Goal: Information Seeking & Learning: Learn about a topic

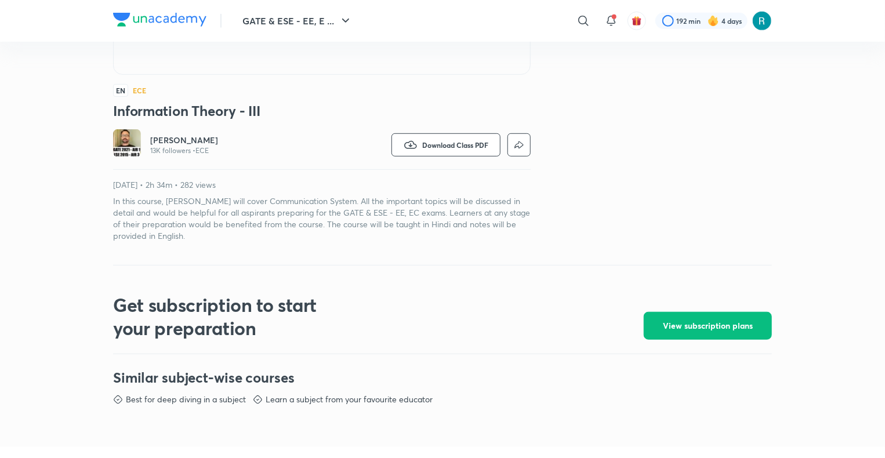
scroll to position [288, 0]
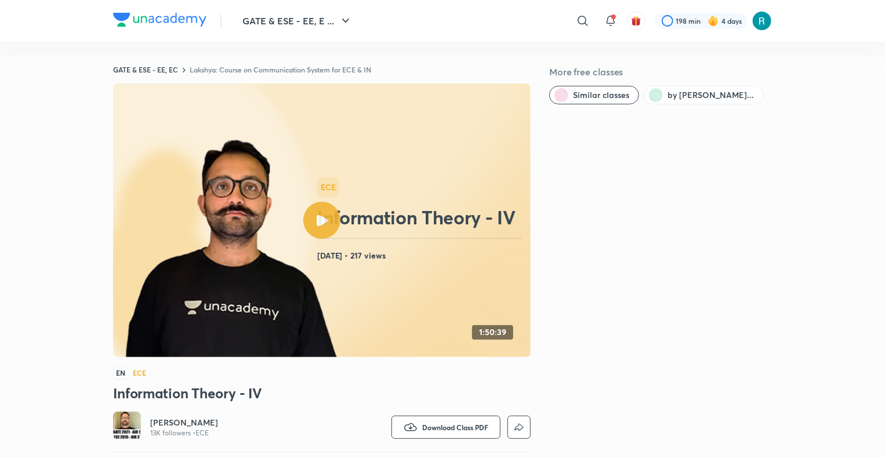
click at [310, 66] on link "Lakshya: Course on Communication System for ECE & IN" at bounding box center [281, 69] width 182 height 9
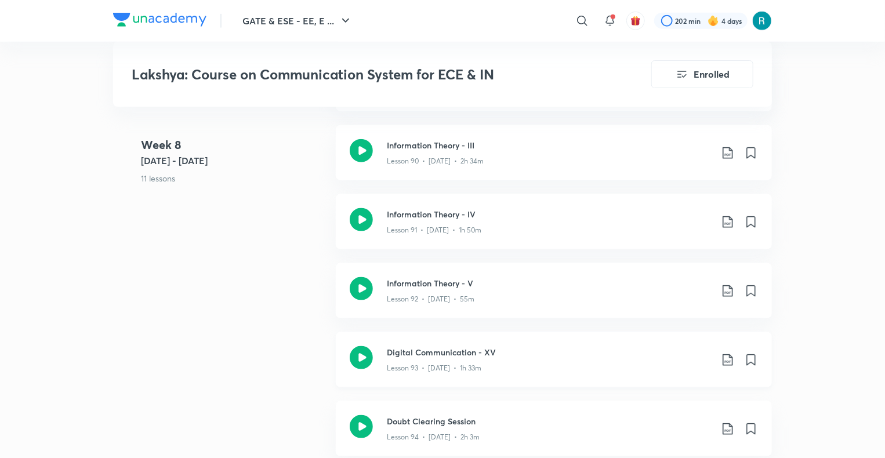
scroll to position [7282, 0]
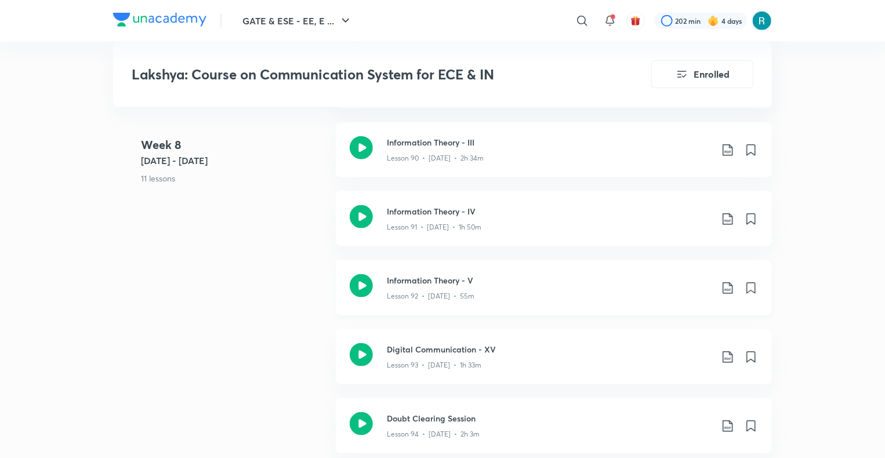
click at [496, 298] on div "Lesson 92 • [DATE] • 55m" at bounding box center [549, 294] width 325 height 15
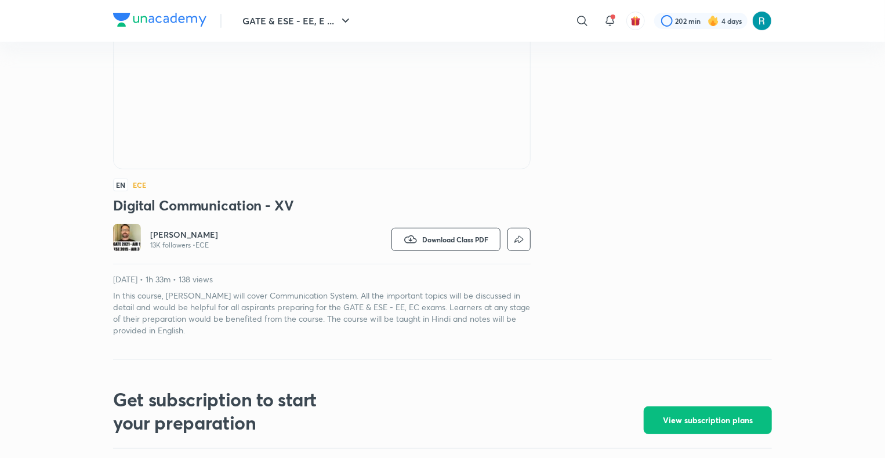
scroll to position [176, 0]
